Goal: Task Accomplishment & Management: Complete application form

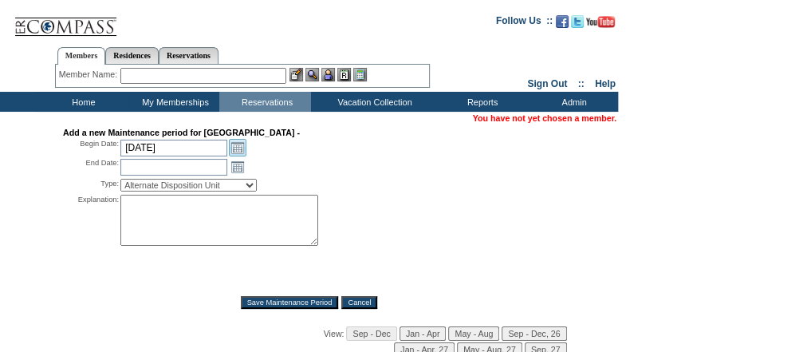
click at [238, 148] on link "Open the calendar popup." at bounding box center [238, 148] width 18 height 18
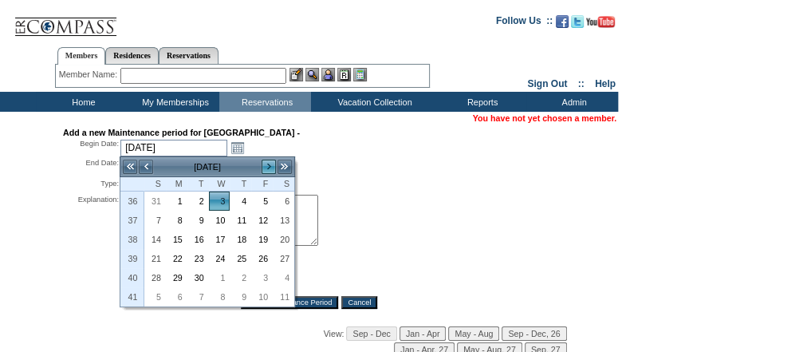
click at [266, 164] on link ">" at bounding box center [269, 167] width 16 height 16
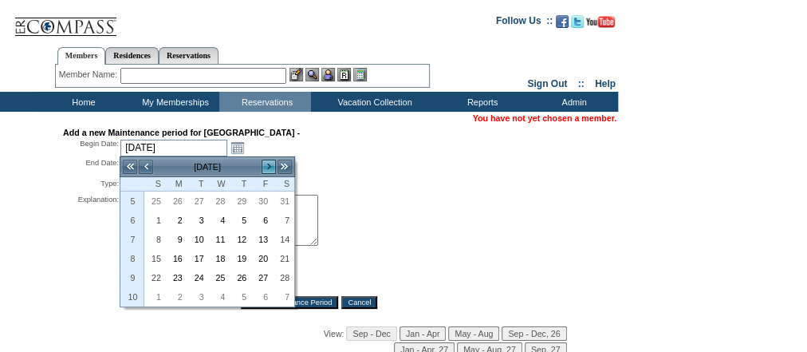
click at [266, 164] on link ">" at bounding box center [269, 167] width 16 height 16
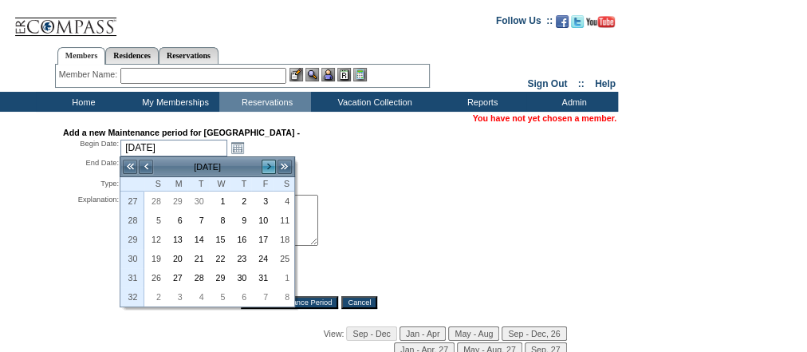
click at [266, 164] on link ">" at bounding box center [269, 167] width 16 height 16
click at [283, 197] on link "1" at bounding box center [284, 201] width 20 height 18
type input "[DATE]"
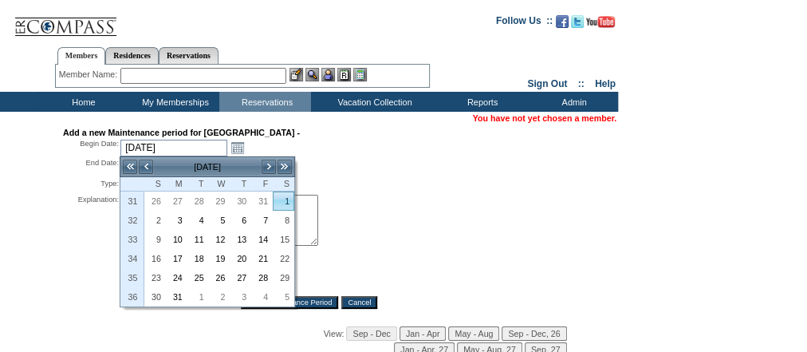
type input "[DATE]"
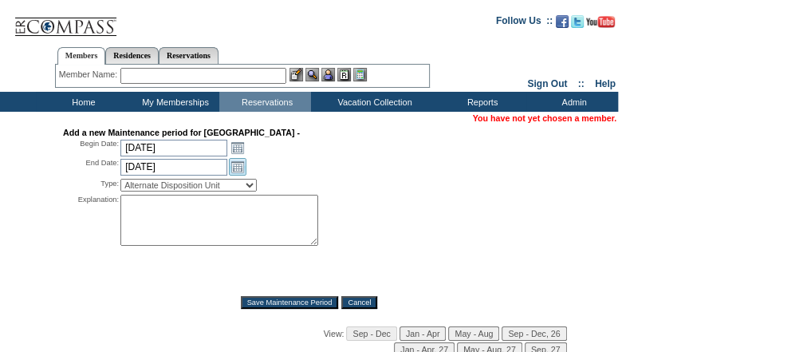
click at [241, 167] on link "Open the calendar popup." at bounding box center [238, 167] width 18 height 18
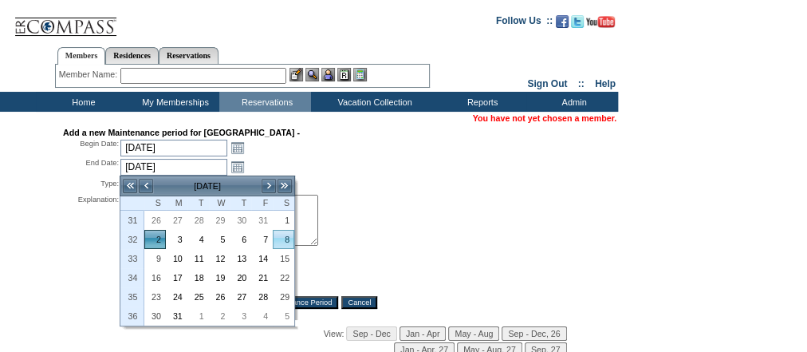
click at [287, 236] on link "8" at bounding box center [284, 239] width 20 height 18
type input "[DATE]"
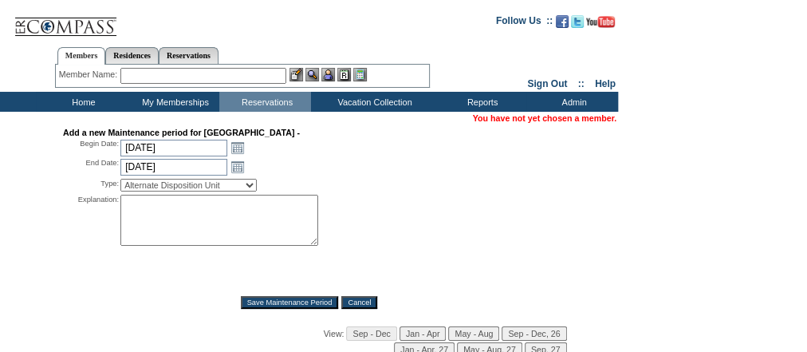
click at [396, 164] on div "[DATE] [DATE] Open the calendar popup. << < [DATE] > >> S M T W T F S 31 26 27 …" at bounding box center [257, 167] width 275 height 18
click at [244, 185] on select "Alternate Disposition Unit Business Hold Disposition Exclusive Alliance Partner…" at bounding box center [188, 185] width 136 height 13
select select "PropMaintOIALUnavailable"
click at [120, 179] on select "Alternate Disposition Unit Business Hold Disposition Exclusive Alliance Partner…" at bounding box center [188, 185] width 136 height 13
click at [181, 210] on textarea at bounding box center [219, 220] width 198 height 51
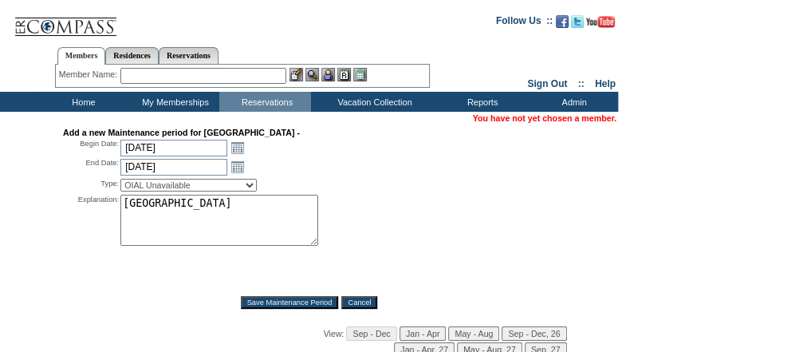
type textarea "[GEOGRAPHIC_DATA]"
click at [319, 299] on input "Save Maintenance Period" at bounding box center [290, 302] width 98 height 13
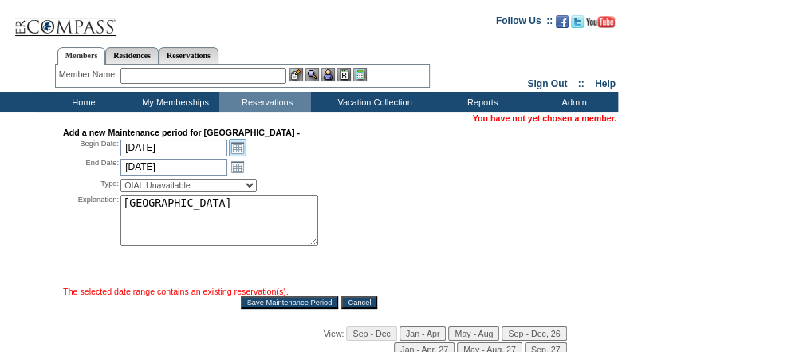
click at [234, 149] on link "Open the calendar popup." at bounding box center [238, 148] width 18 height 18
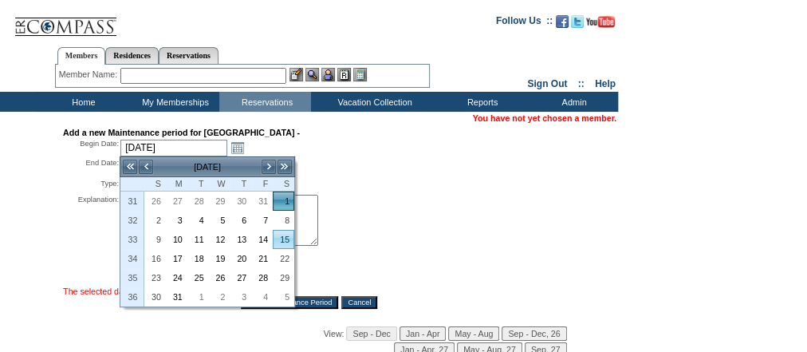
click at [284, 235] on link "15" at bounding box center [284, 239] width 20 height 18
type input "[DATE]"
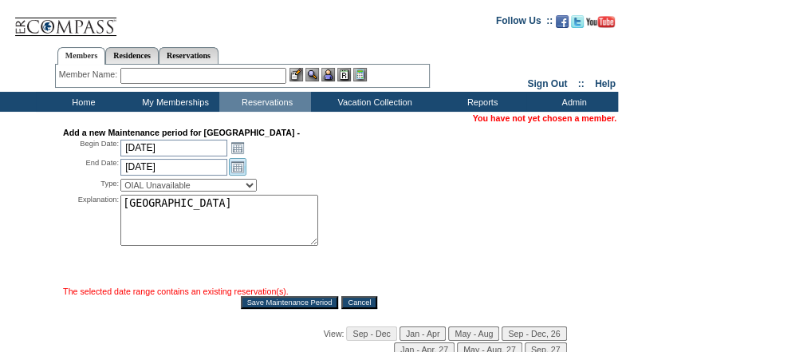
click at [232, 165] on link "Open the calendar popup." at bounding box center [238, 167] width 18 height 18
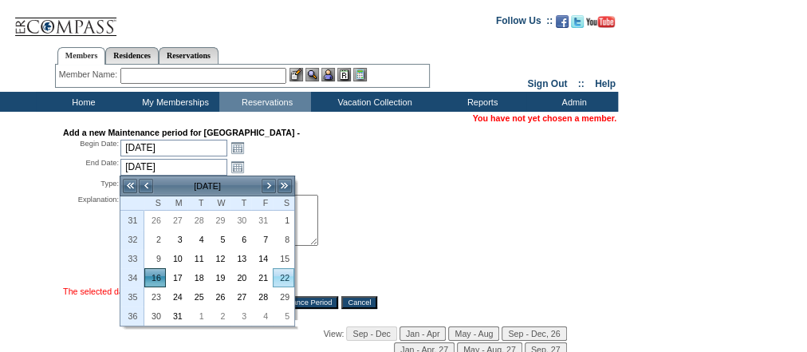
click at [284, 272] on link "22" at bounding box center [284, 278] width 20 height 18
type input "[DATE]"
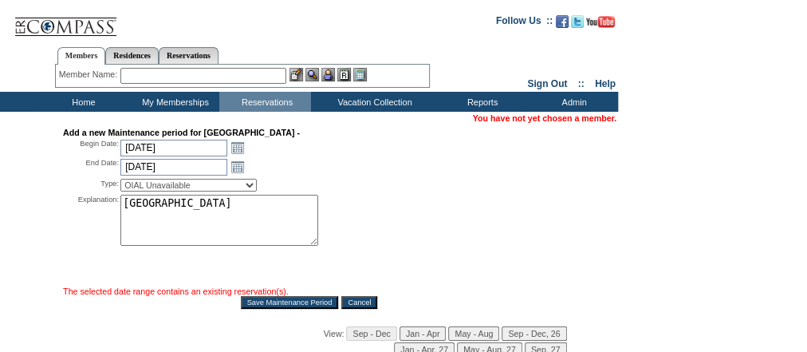
click at [294, 299] on input "Save Maintenance Period" at bounding box center [290, 302] width 98 height 13
